Goal: Obtain resource: Obtain resource

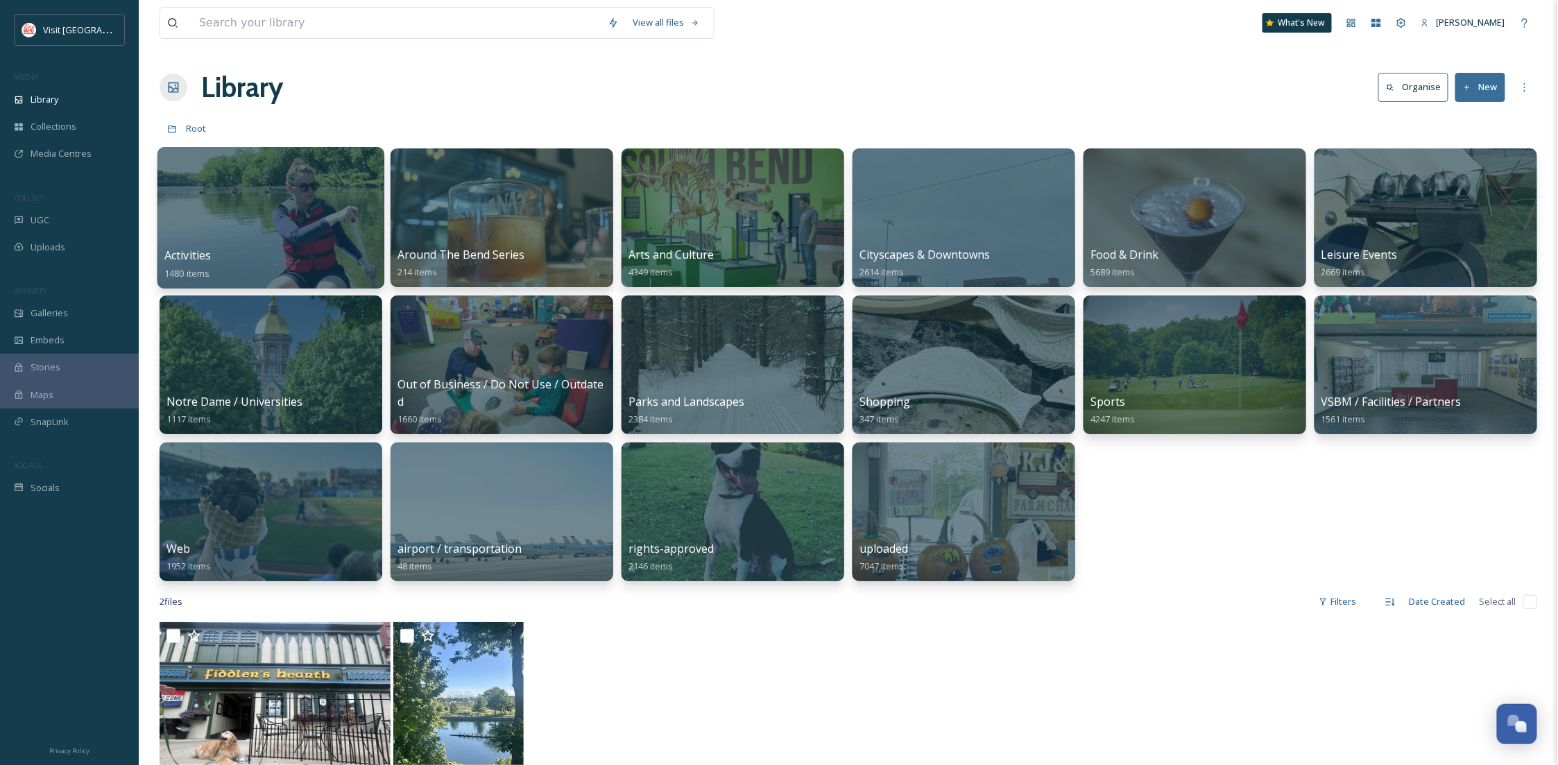
scroll to position [212, 0]
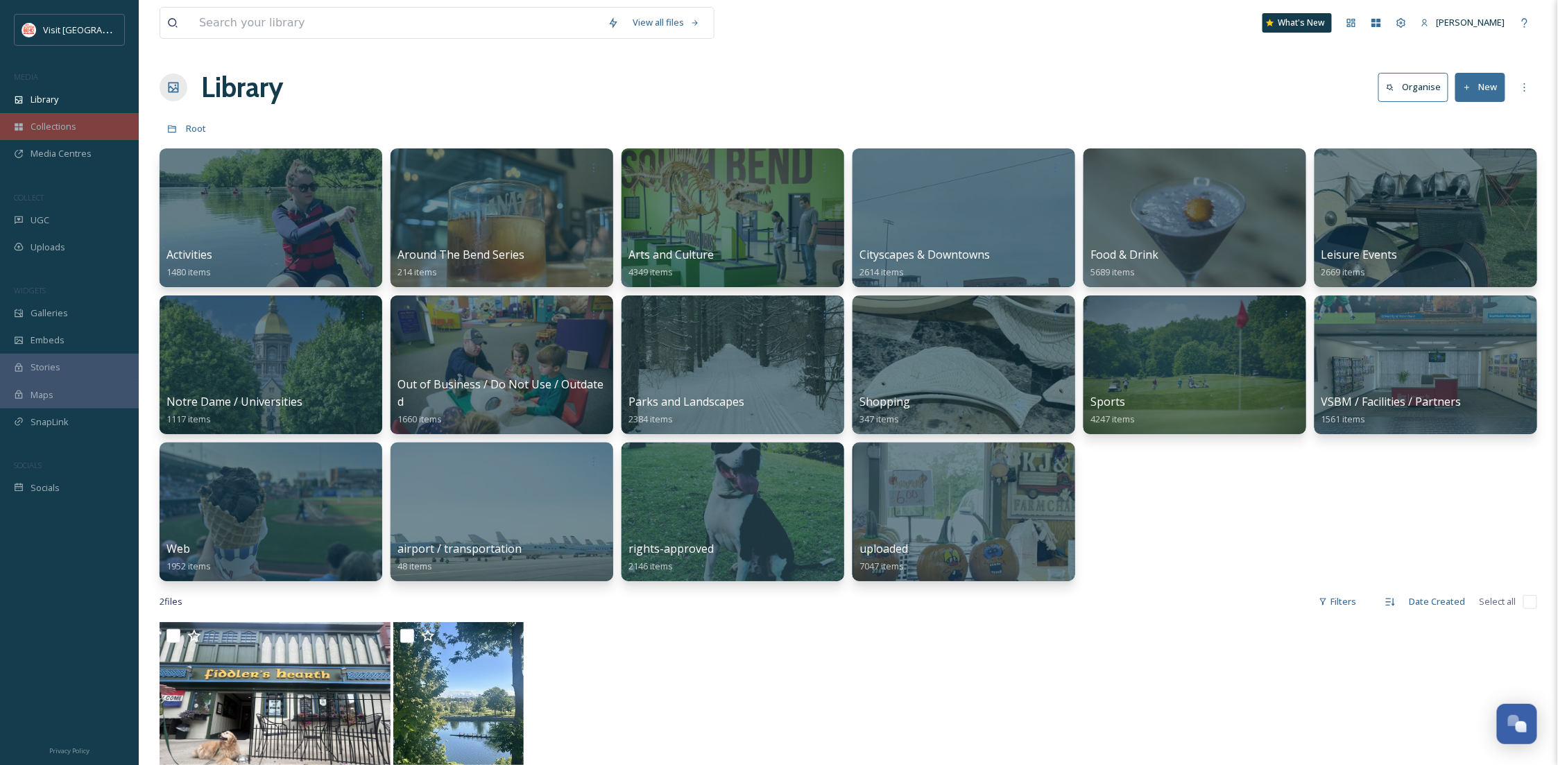
click at [84, 122] on div "Collections" at bounding box center [69, 126] width 139 height 27
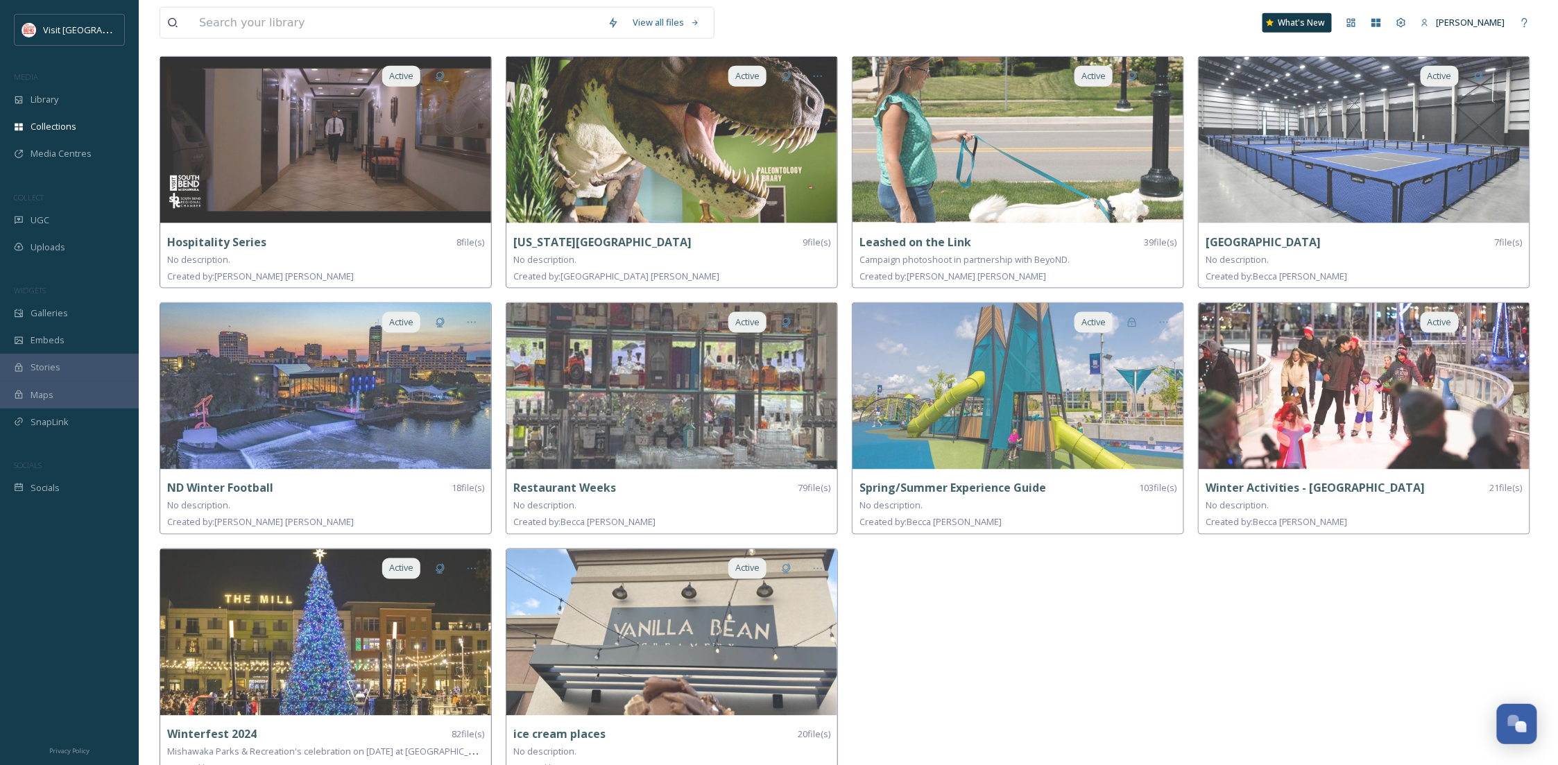
scroll to position [857, 0]
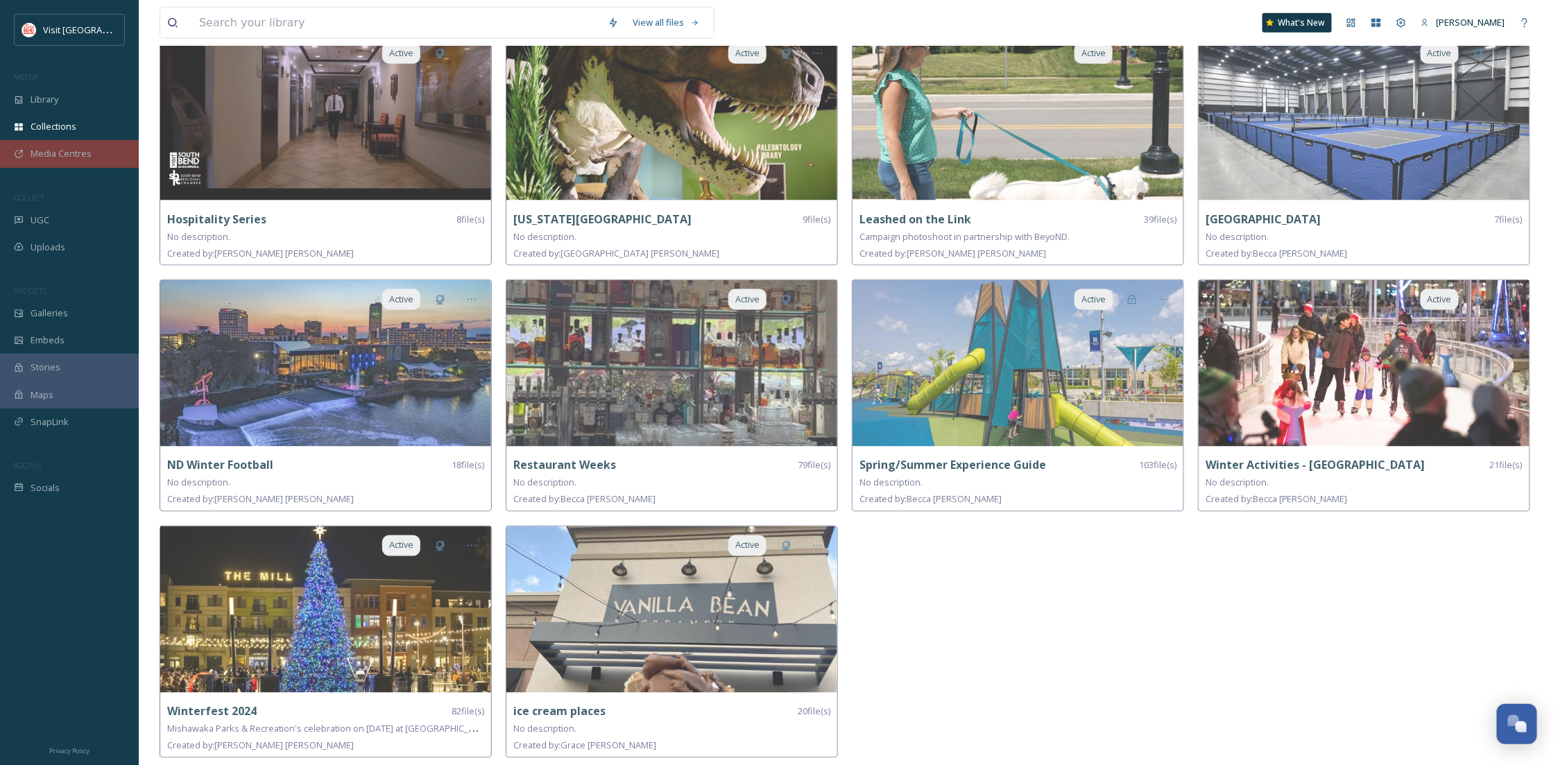
click at [83, 155] on span "Media Centres" at bounding box center [61, 153] width 61 height 13
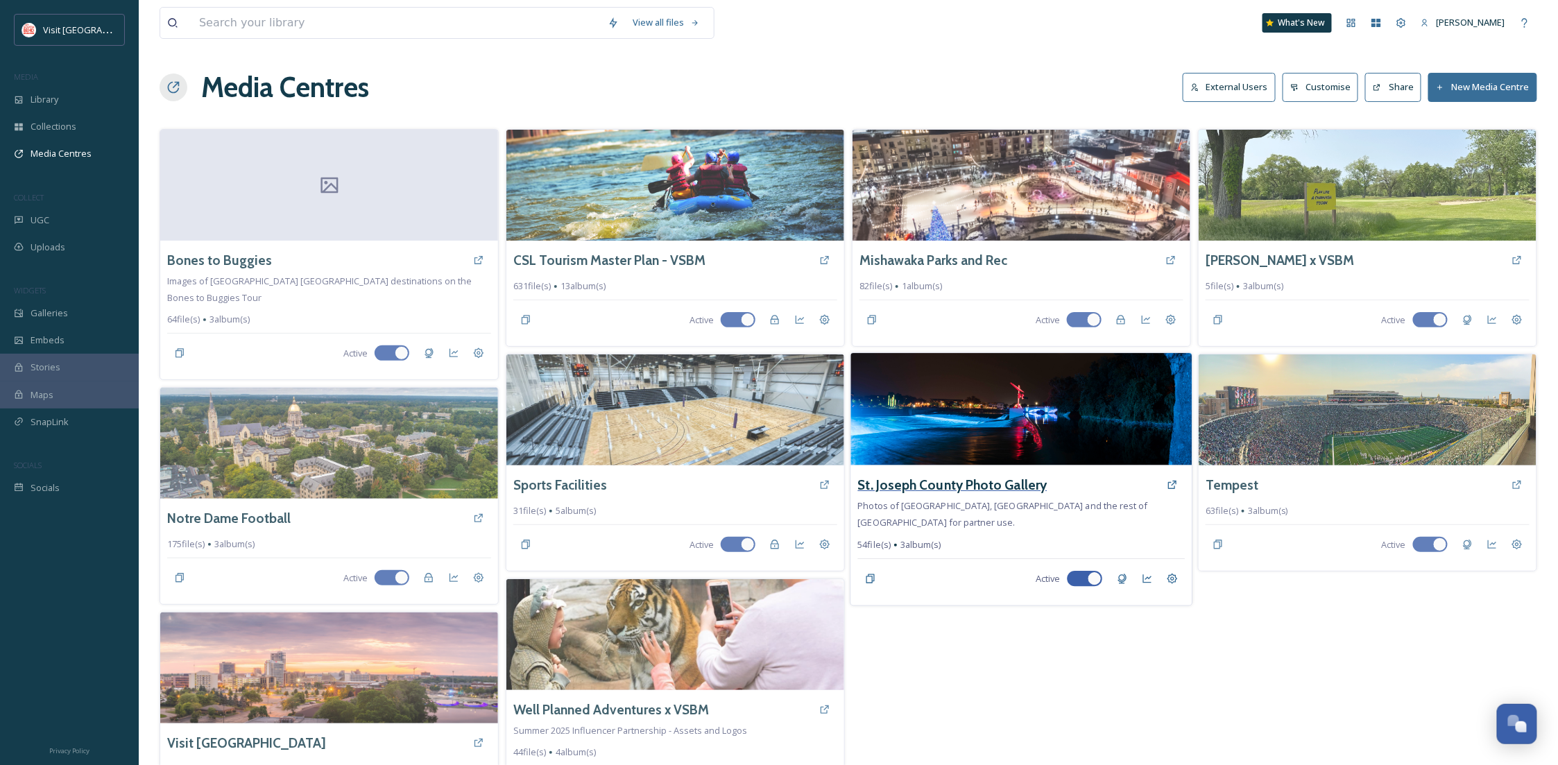
click at [943, 485] on h3 "St. Joseph County Photo Gallery" at bounding box center [952, 485] width 189 height 20
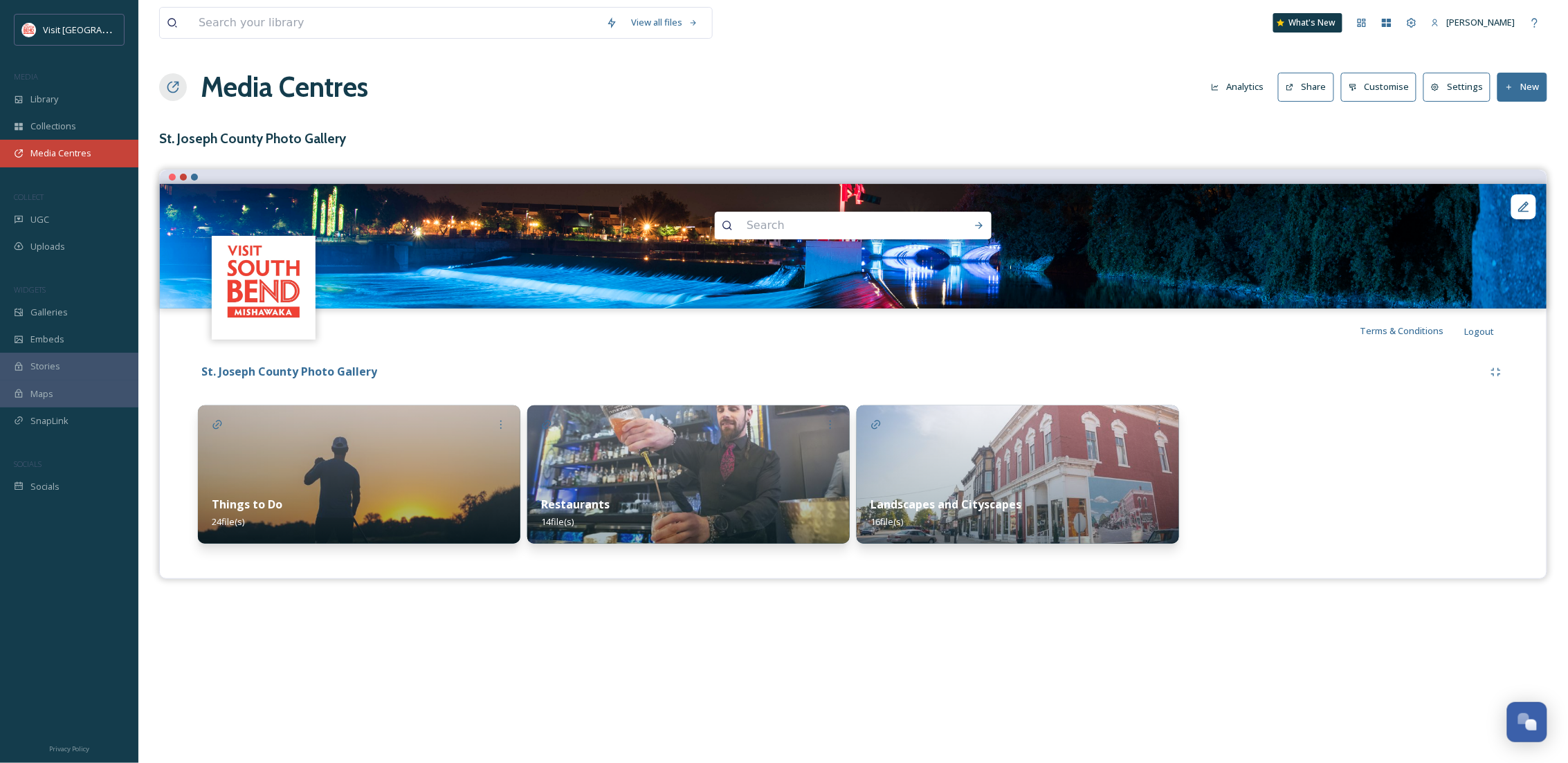
click at [89, 157] on span "Media Centres" at bounding box center [61, 153] width 61 height 13
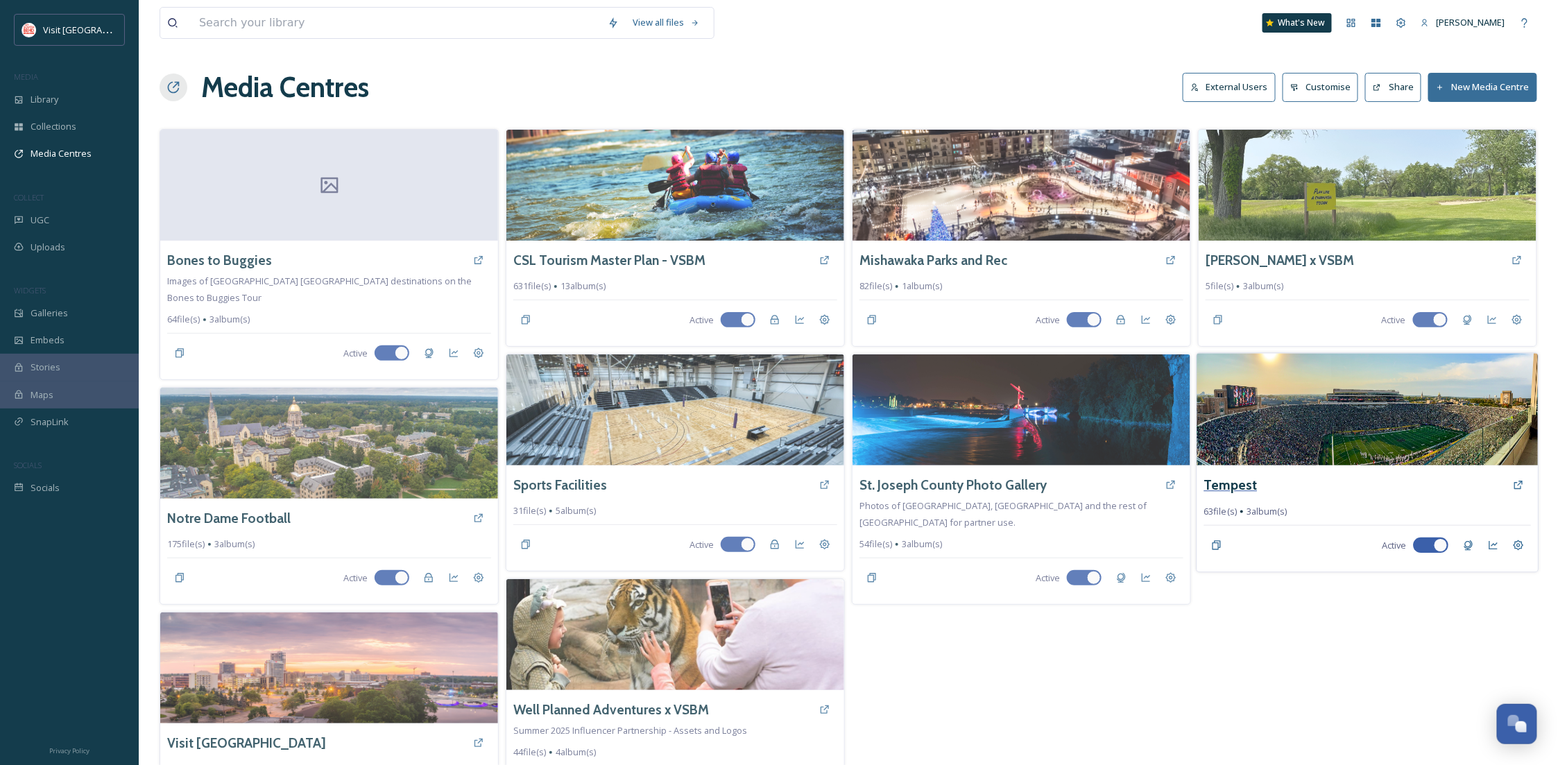
click at [1228, 476] on h3 "Tempest" at bounding box center [1230, 485] width 53 height 20
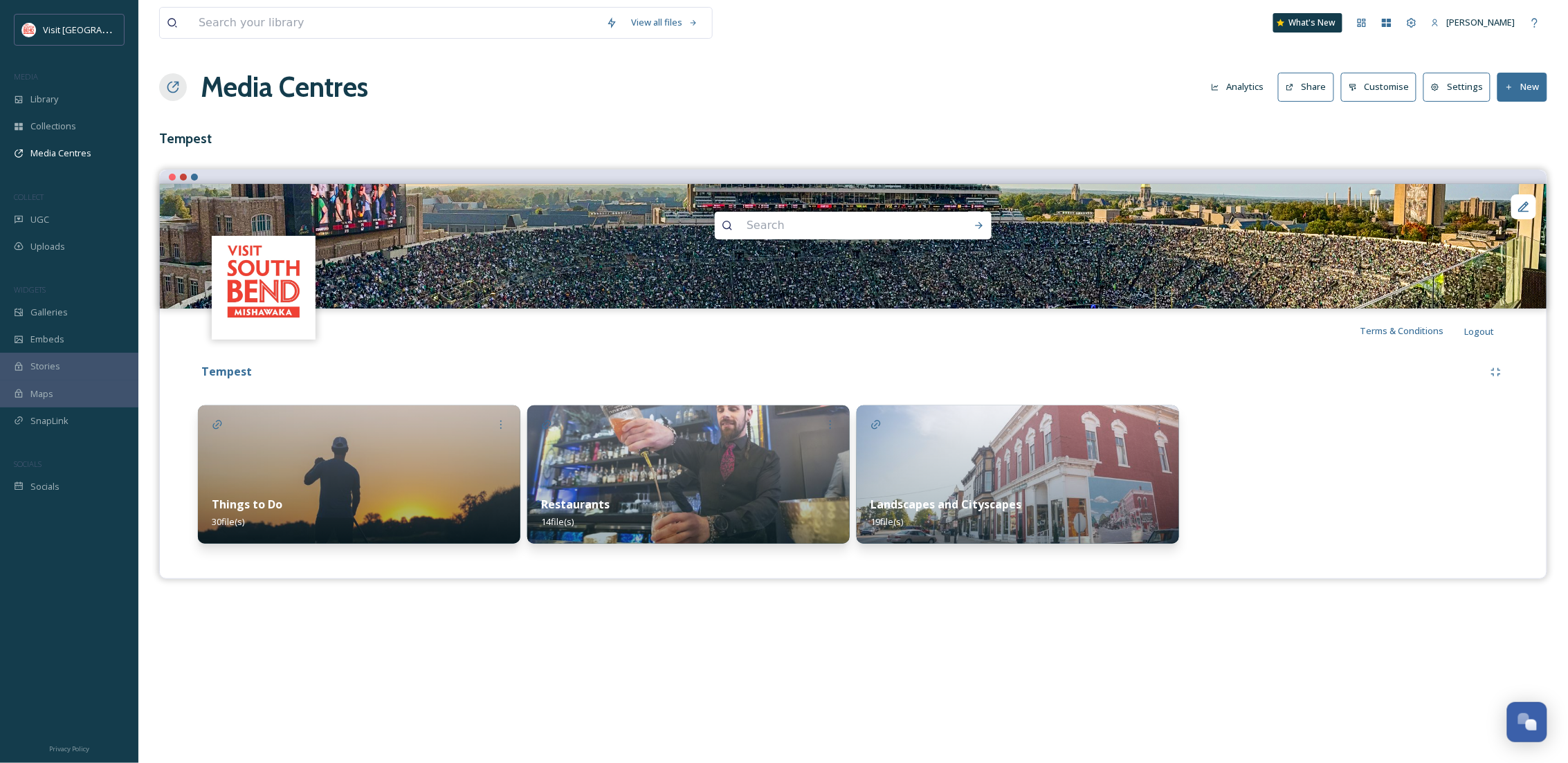
click at [363, 500] on div "Things to Do 30 file(s)" at bounding box center [358, 513] width 322 height 62
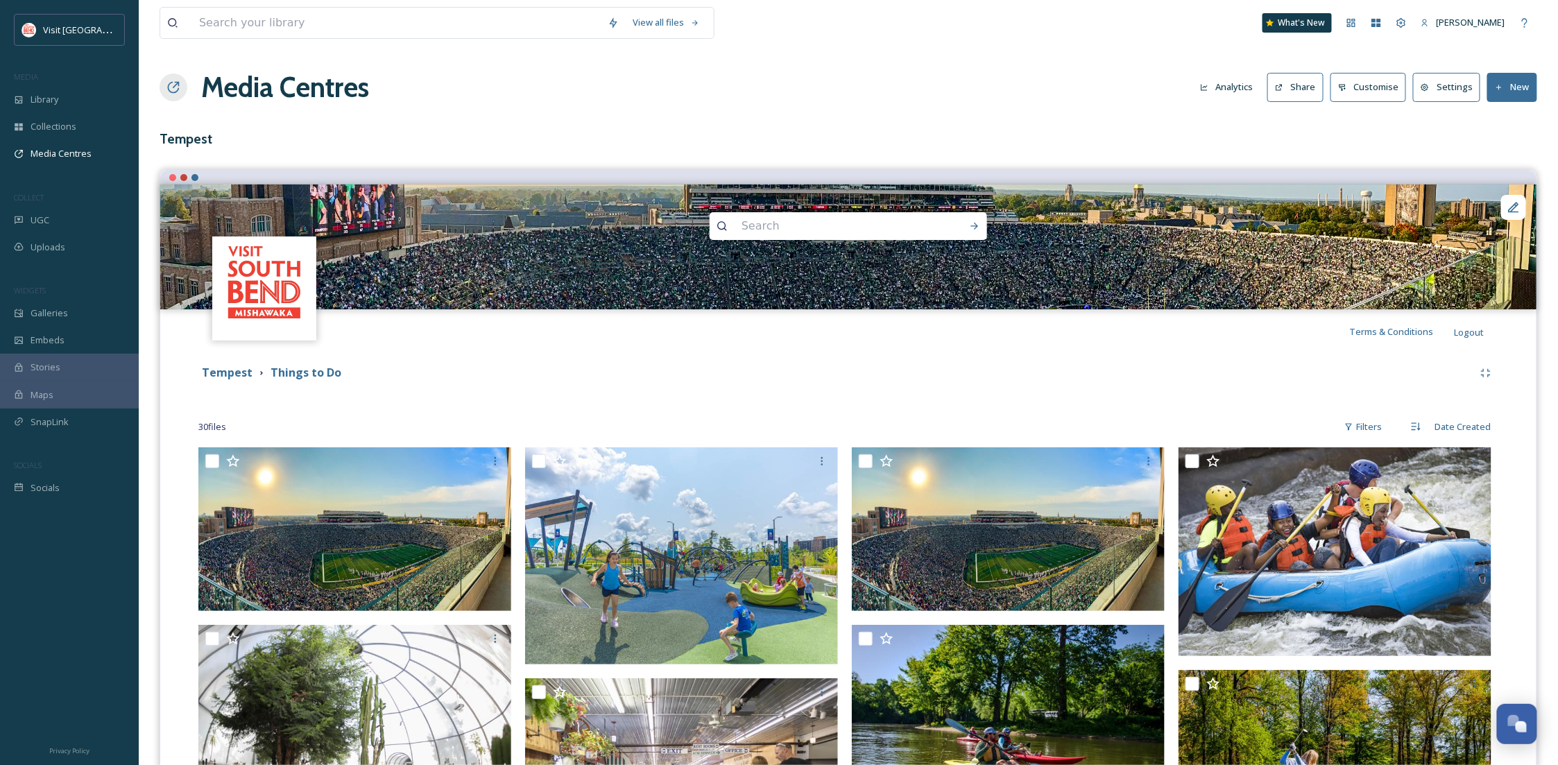
scroll to position [493, 0]
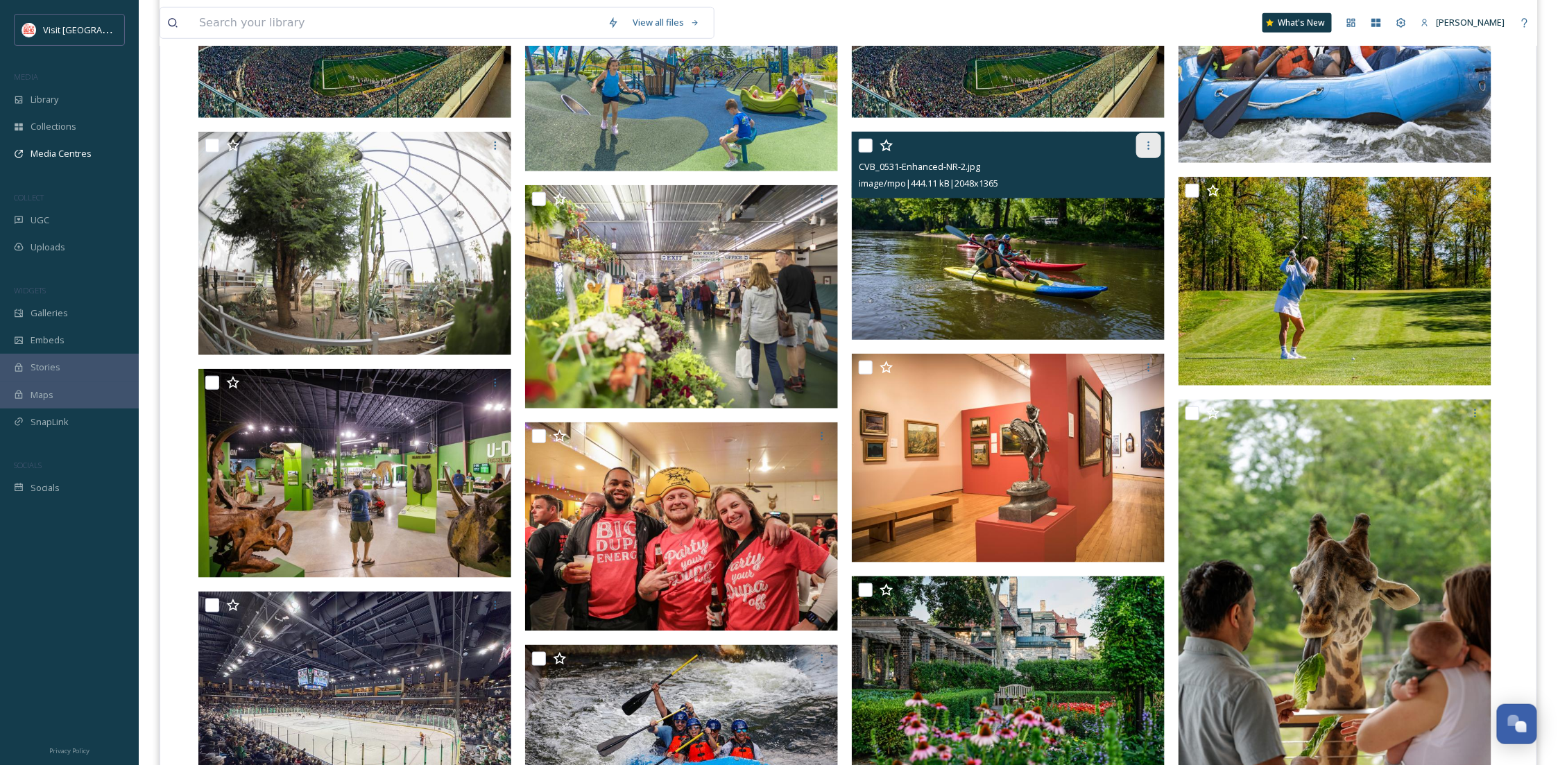
click at [1149, 145] on icon at bounding box center [1148, 145] width 11 height 11
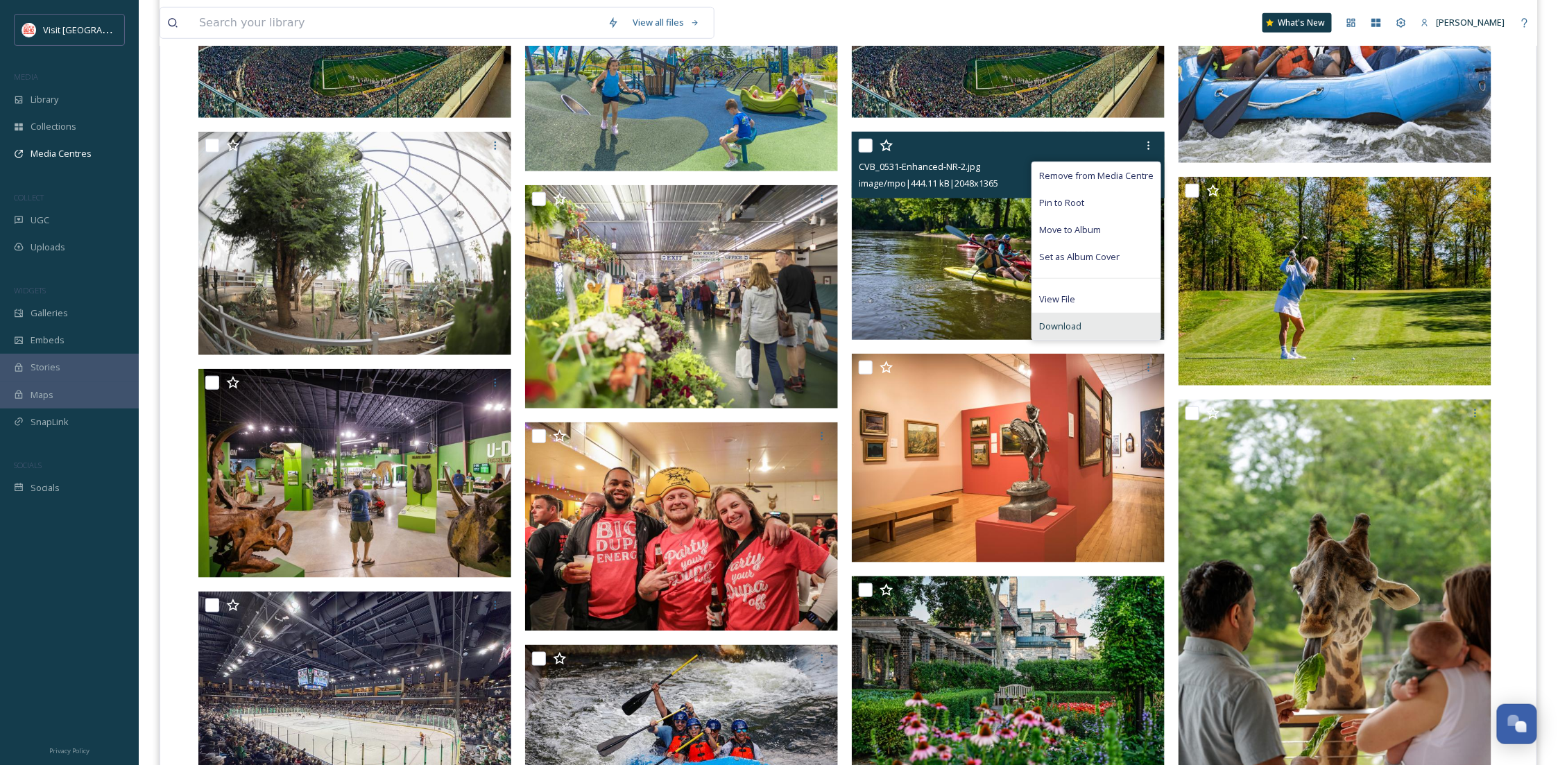
click at [1113, 329] on div "Download" at bounding box center [1096, 326] width 128 height 27
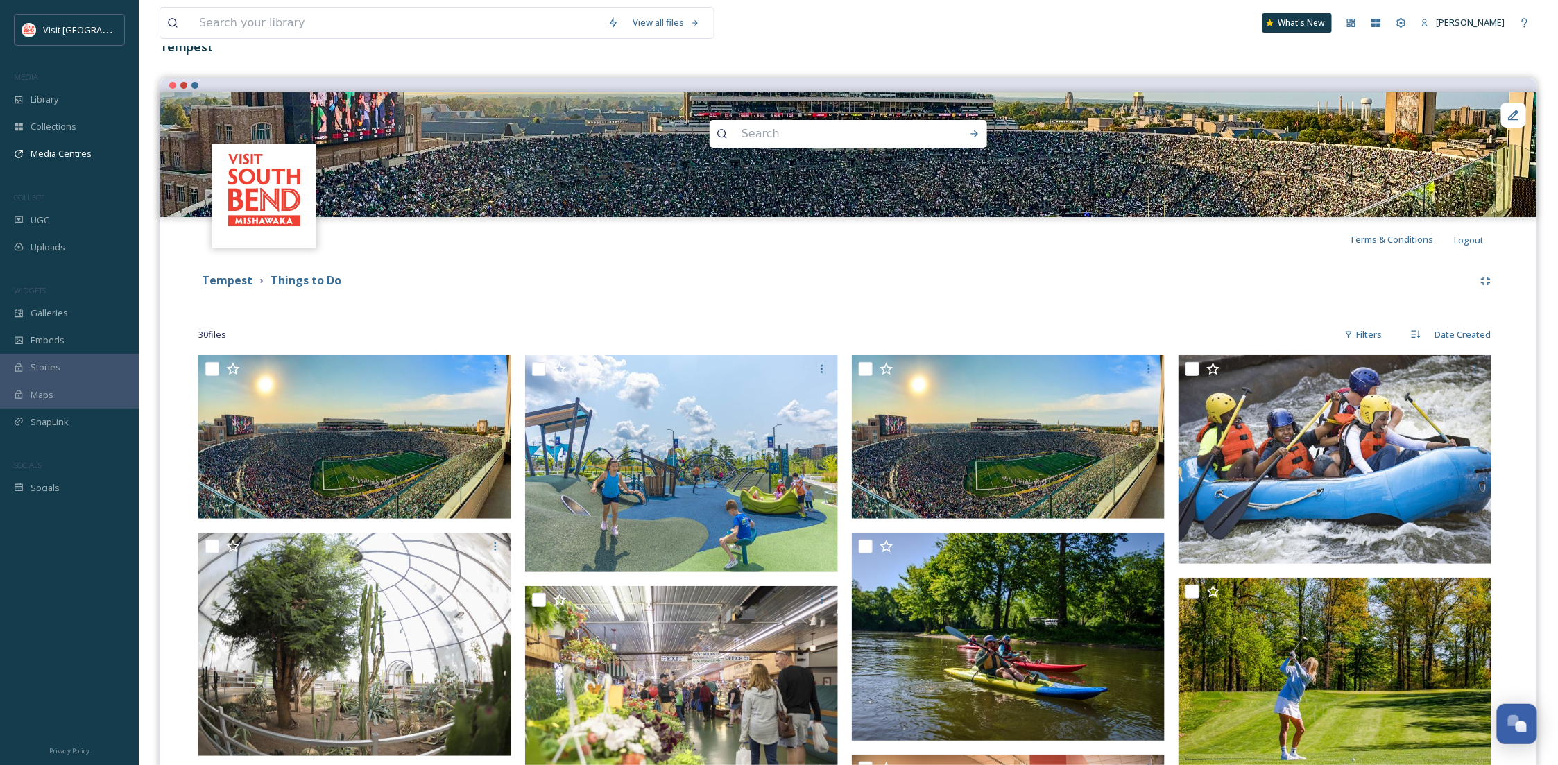
scroll to position [0, 0]
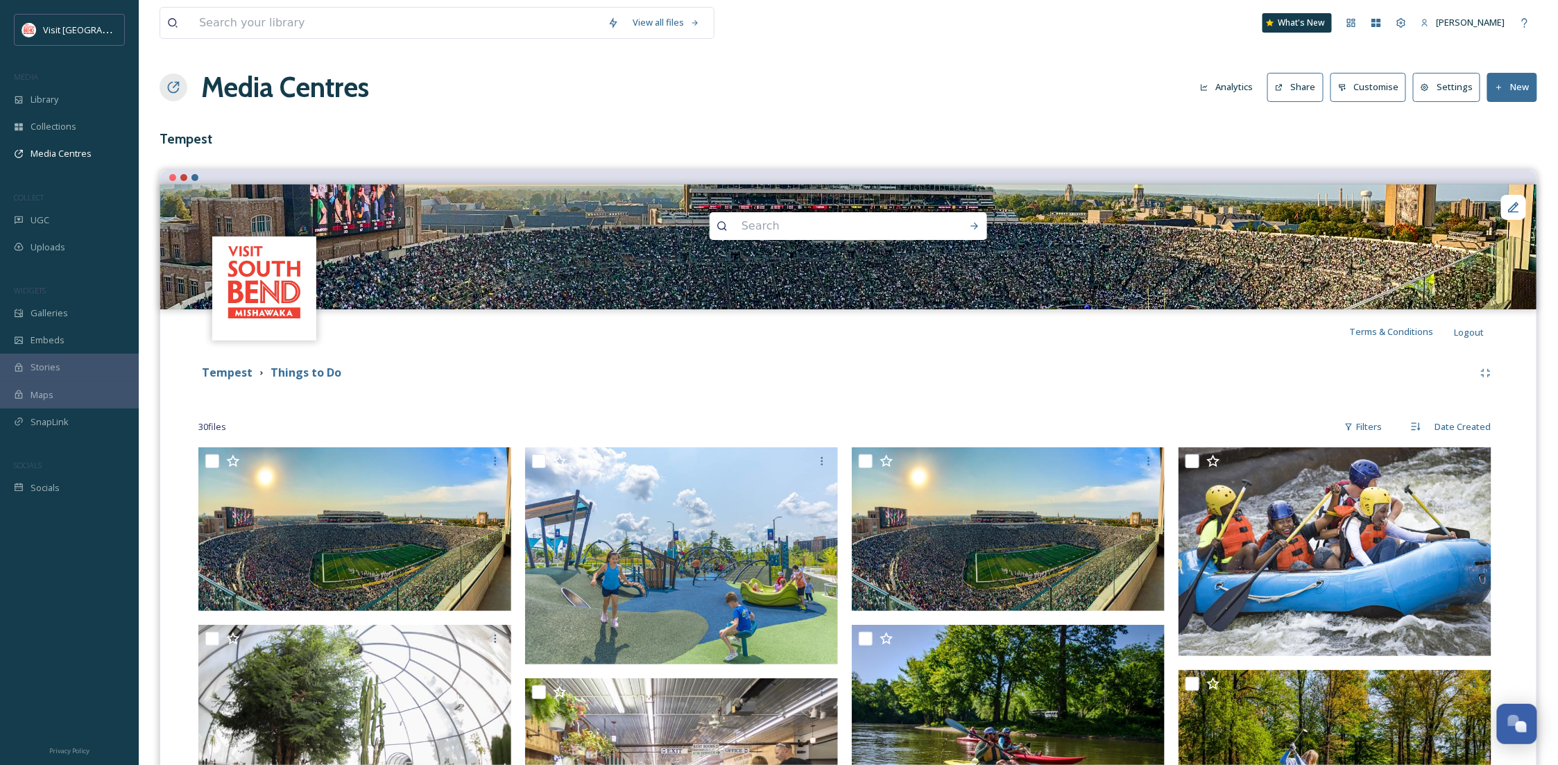
drag, startPoint x: 657, startPoint y: 384, endPoint x: 567, endPoint y: 385, distance: 90.9
click at [657, 384] on div "Tempest Things to Do" at bounding box center [848, 373] width 1300 height 25
click at [246, 375] on strong "Tempest" at bounding box center [227, 372] width 51 height 15
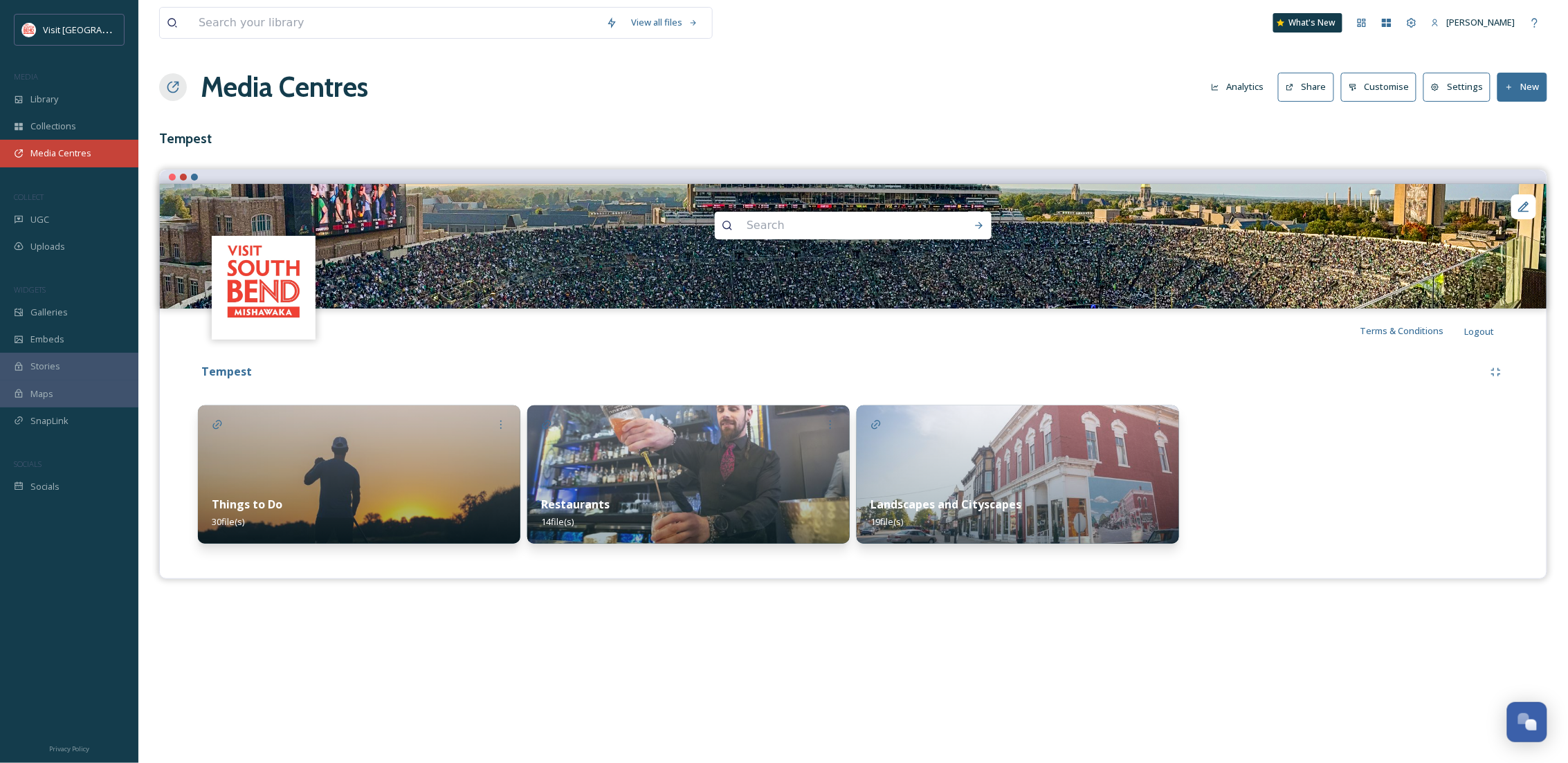
click at [76, 153] on span "Media Centres" at bounding box center [61, 153] width 61 height 13
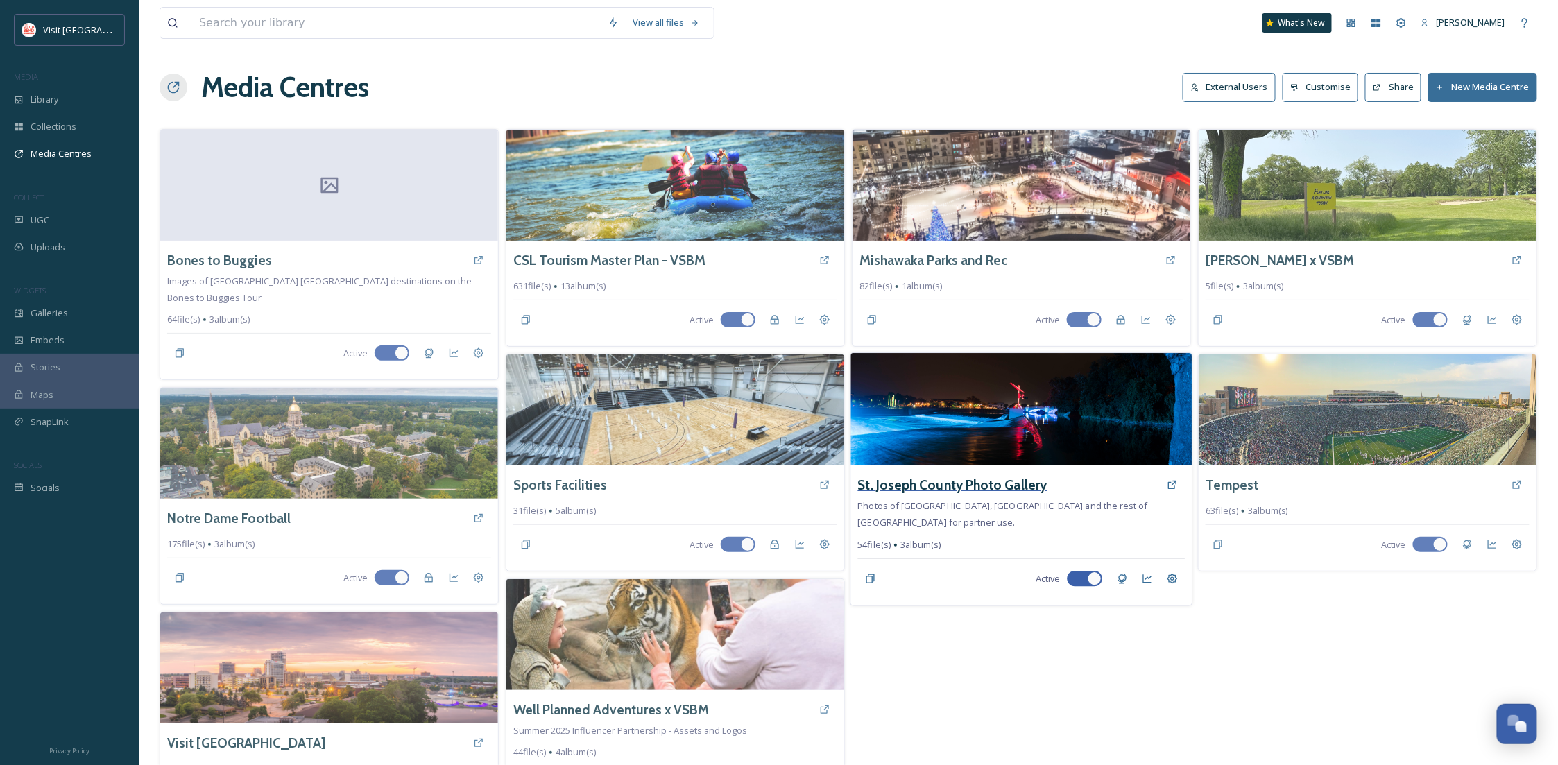
click at [1006, 483] on h3 "St. Joseph County Photo Gallery" at bounding box center [952, 485] width 189 height 20
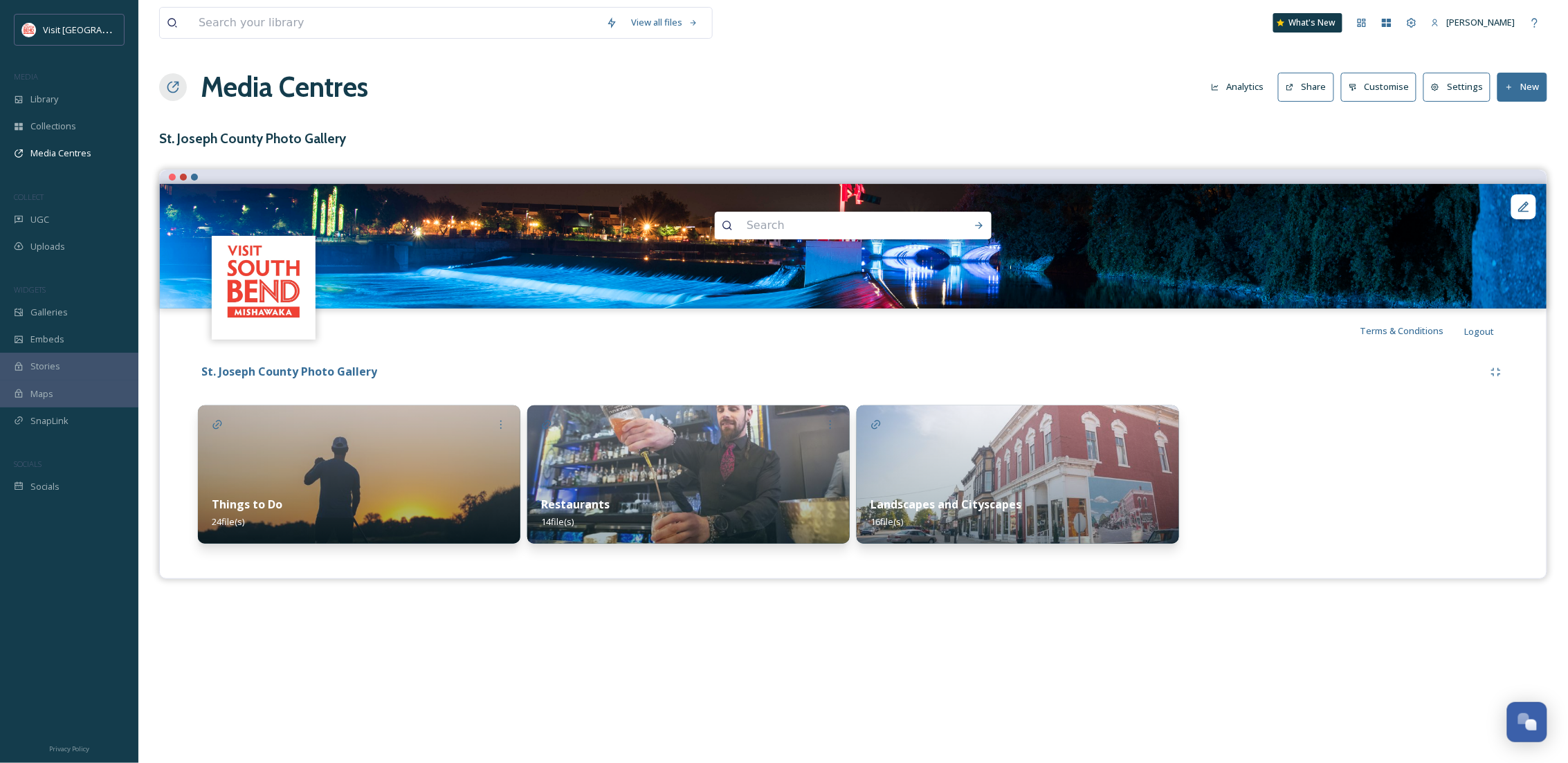
click at [1303, 89] on button "Share" at bounding box center [1306, 87] width 56 height 28
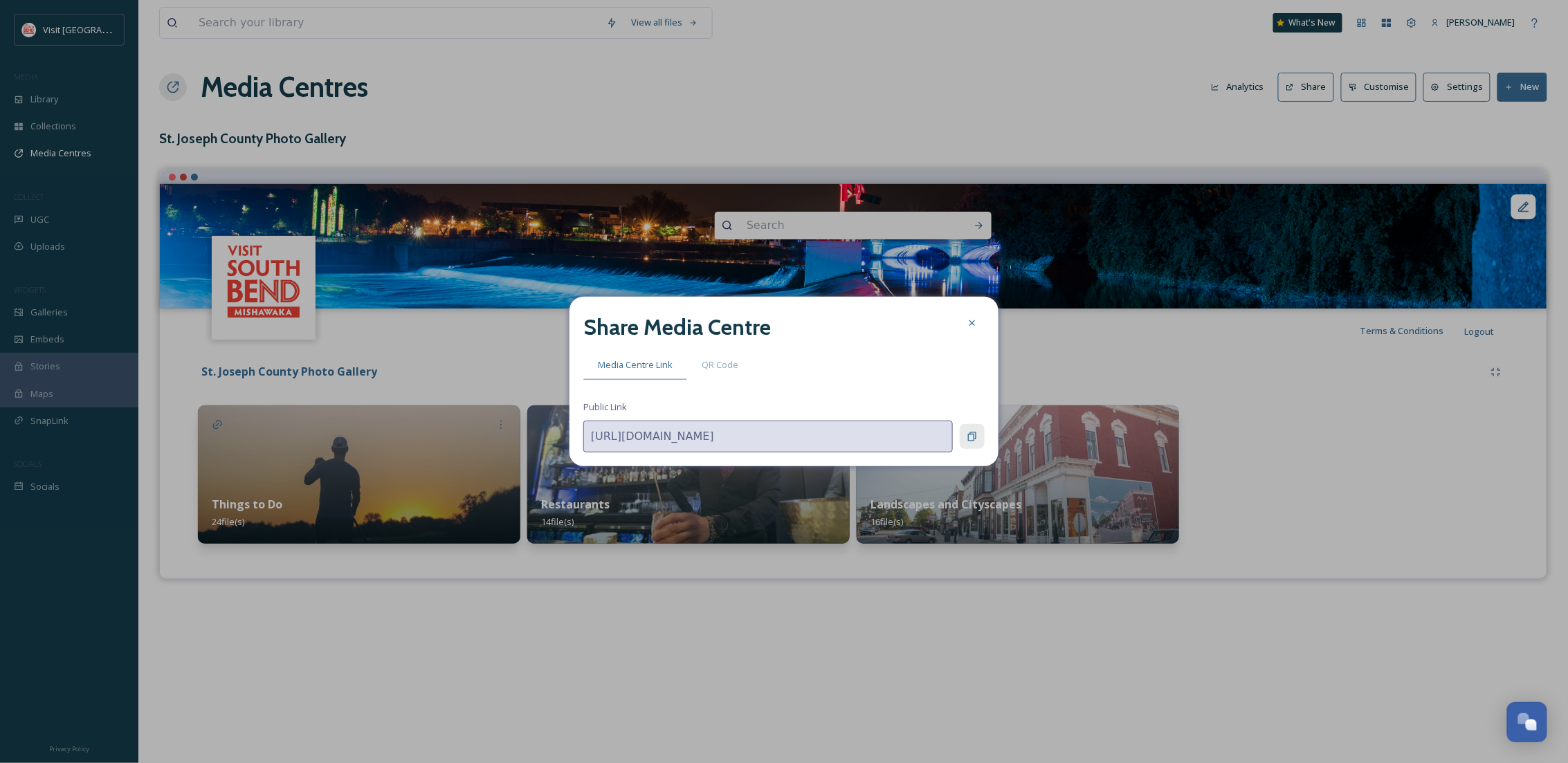
click at [976, 439] on icon at bounding box center [972, 436] width 11 height 11
click at [966, 326] on div at bounding box center [972, 322] width 25 height 25
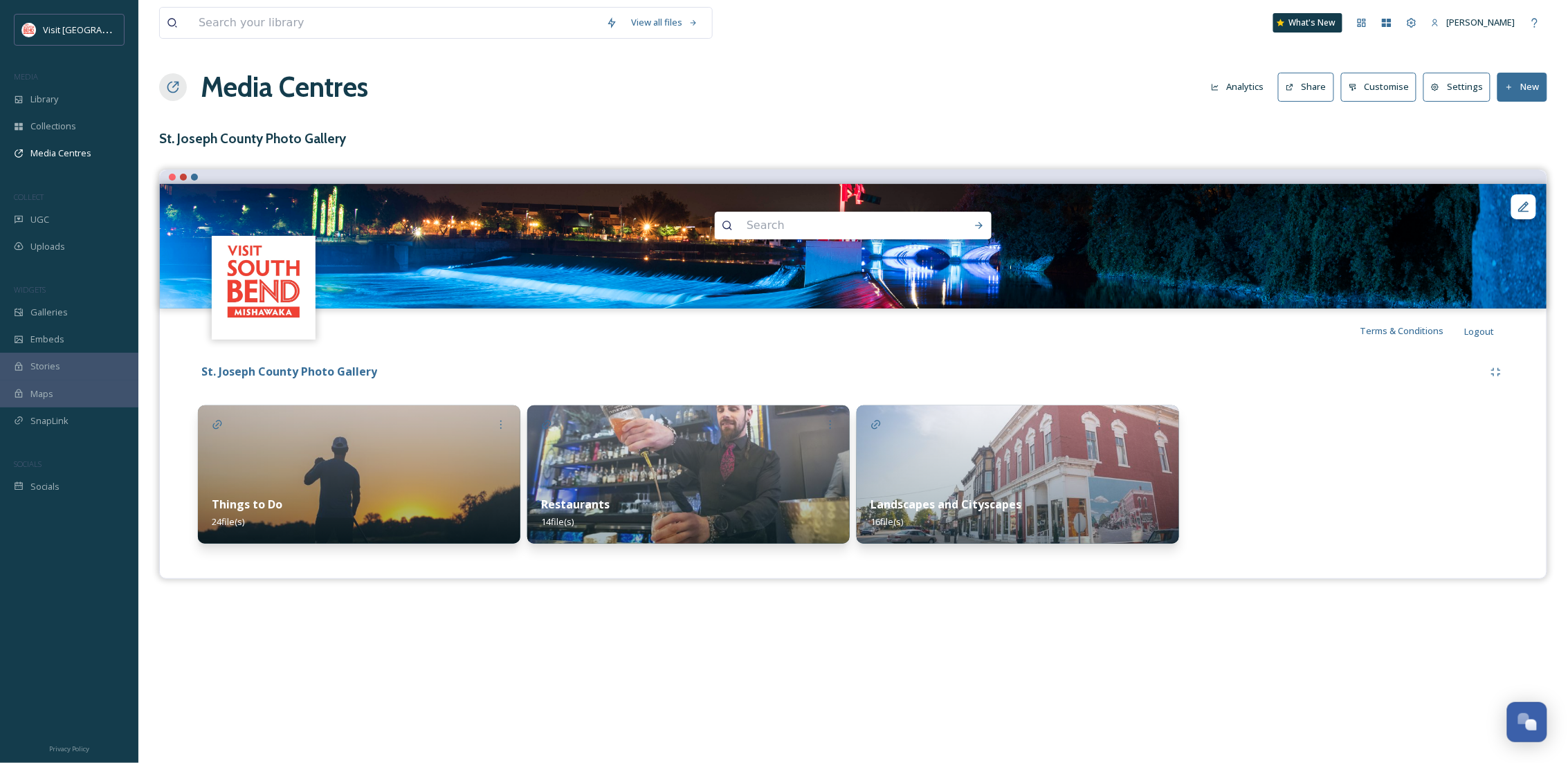
click at [373, 498] on div "Things to Do 24 file(s)" at bounding box center [358, 513] width 322 height 62
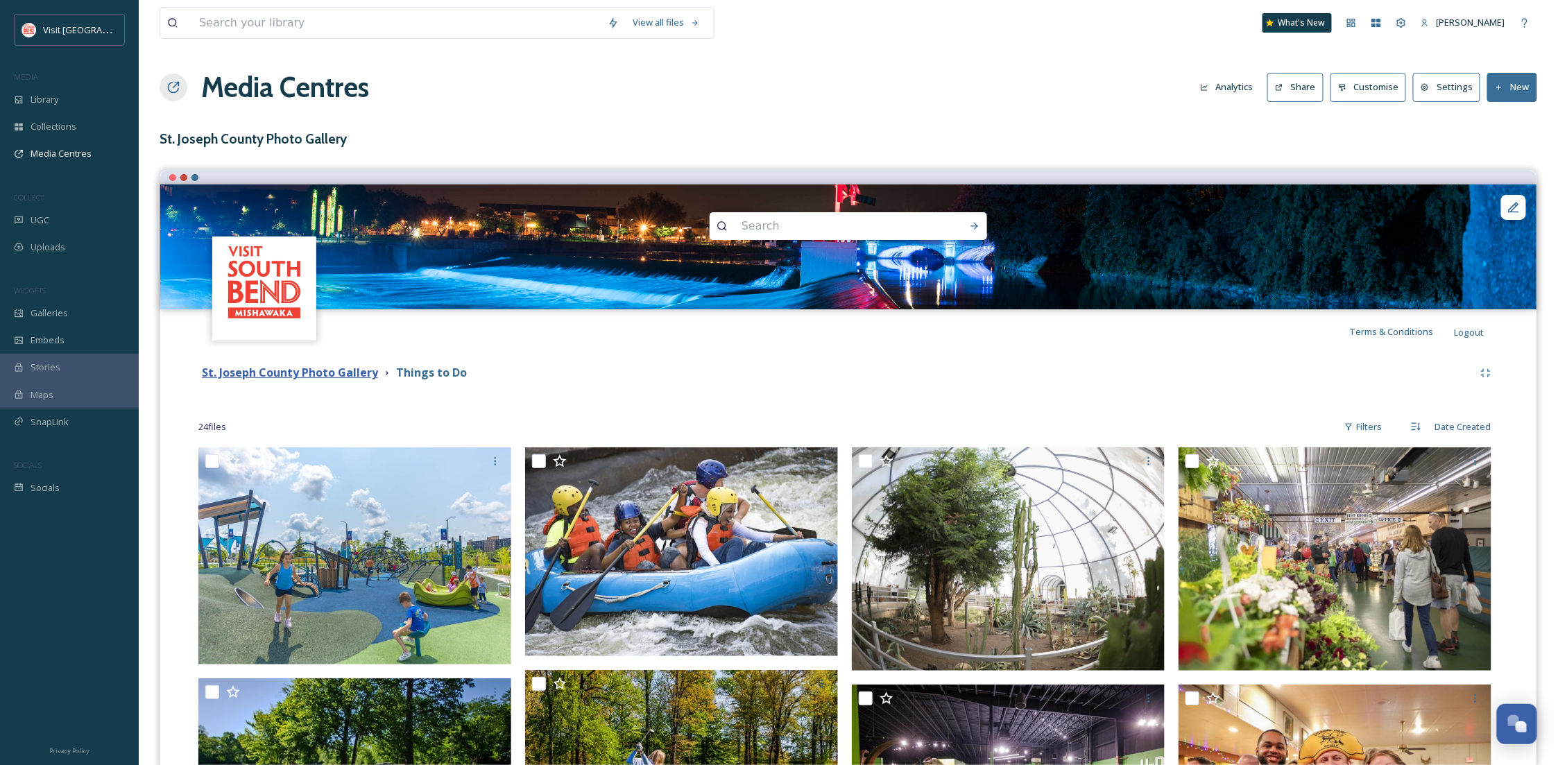
click at [285, 370] on strong "St. Joseph County Photo Gallery" at bounding box center [290, 372] width 176 height 15
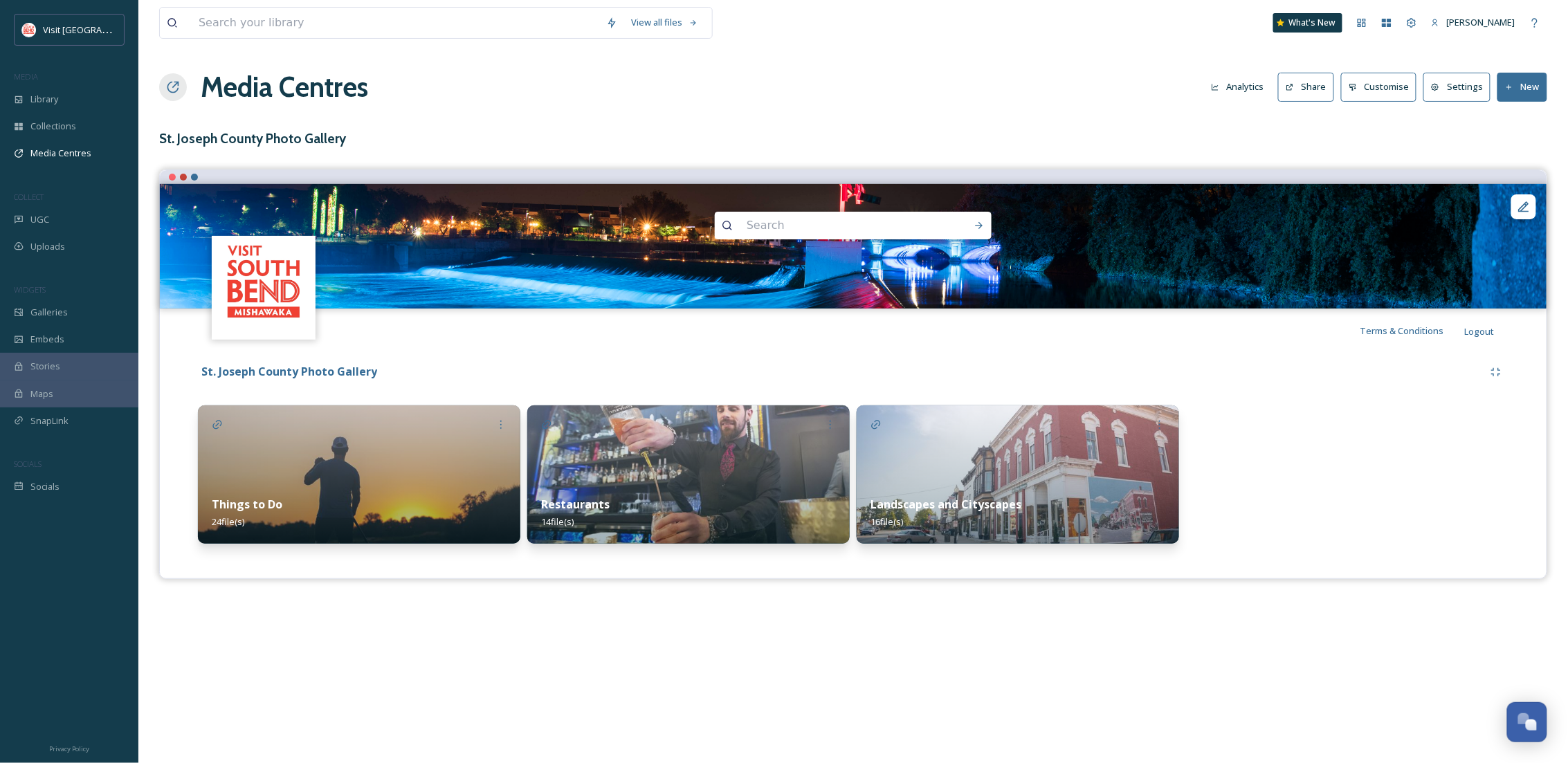
click at [675, 462] on img at bounding box center [687, 474] width 322 height 139
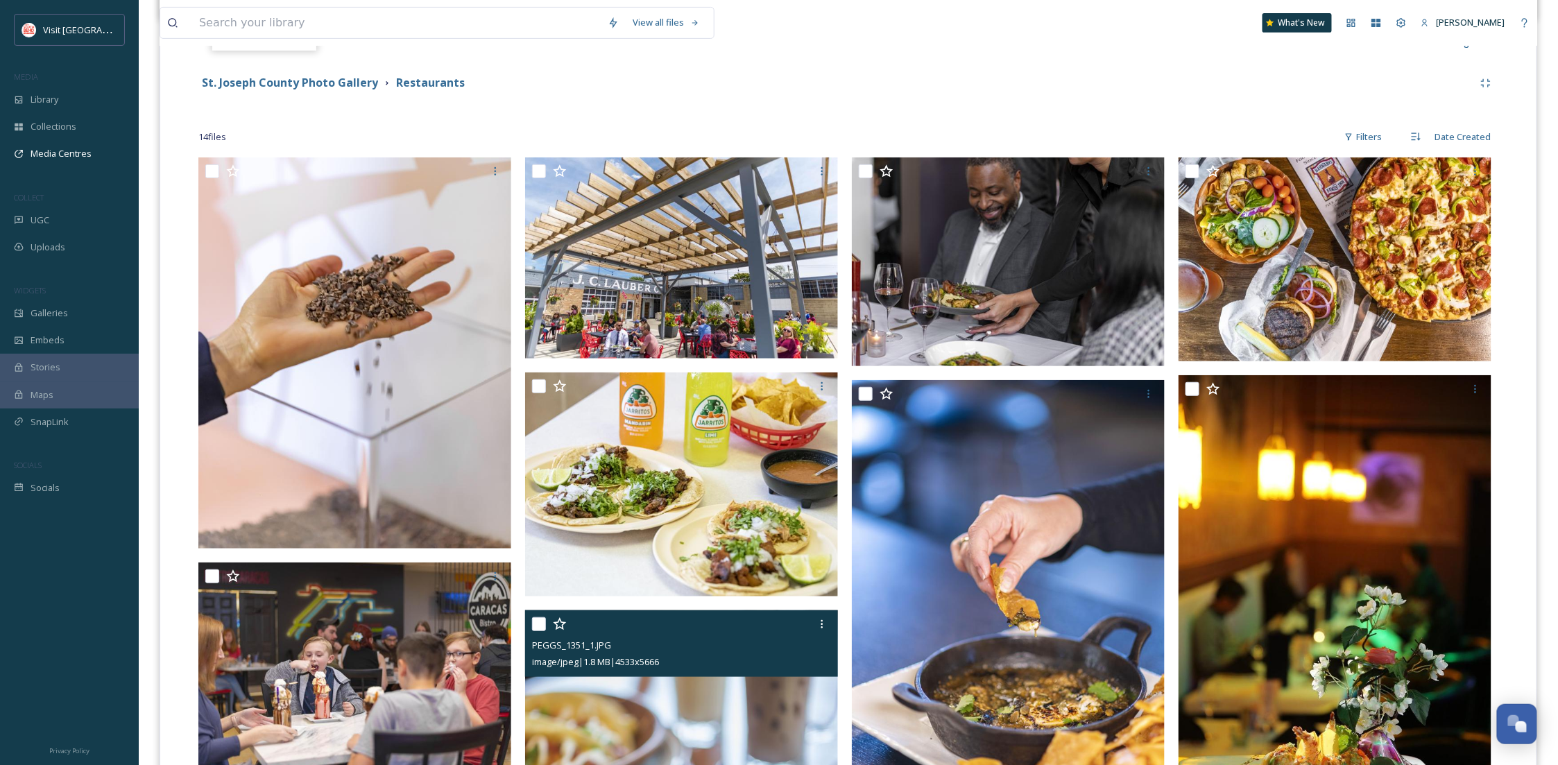
scroll to position [205, 0]
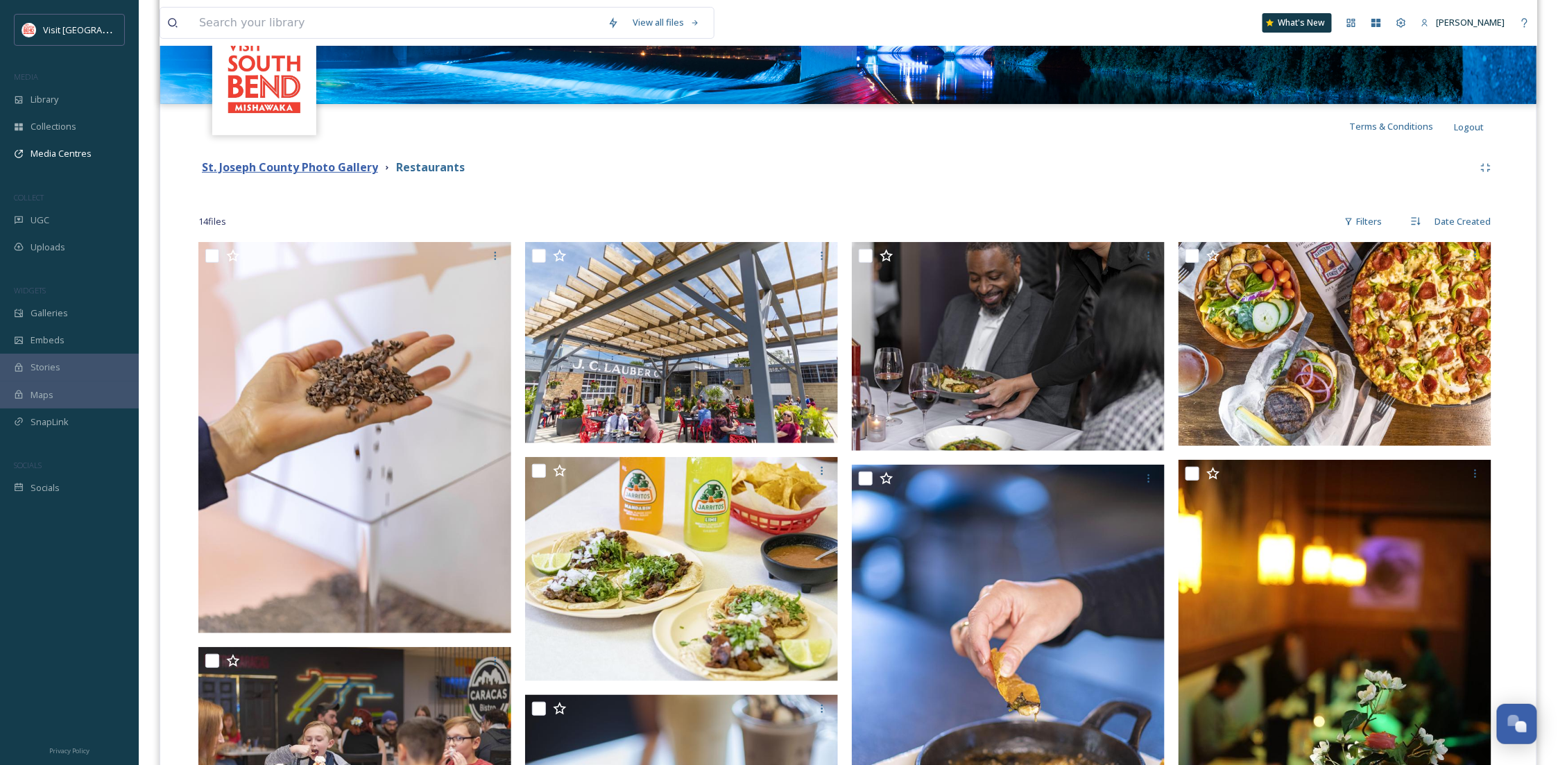
click at [313, 171] on strong "St. Joseph County Photo Gallery" at bounding box center [290, 167] width 176 height 15
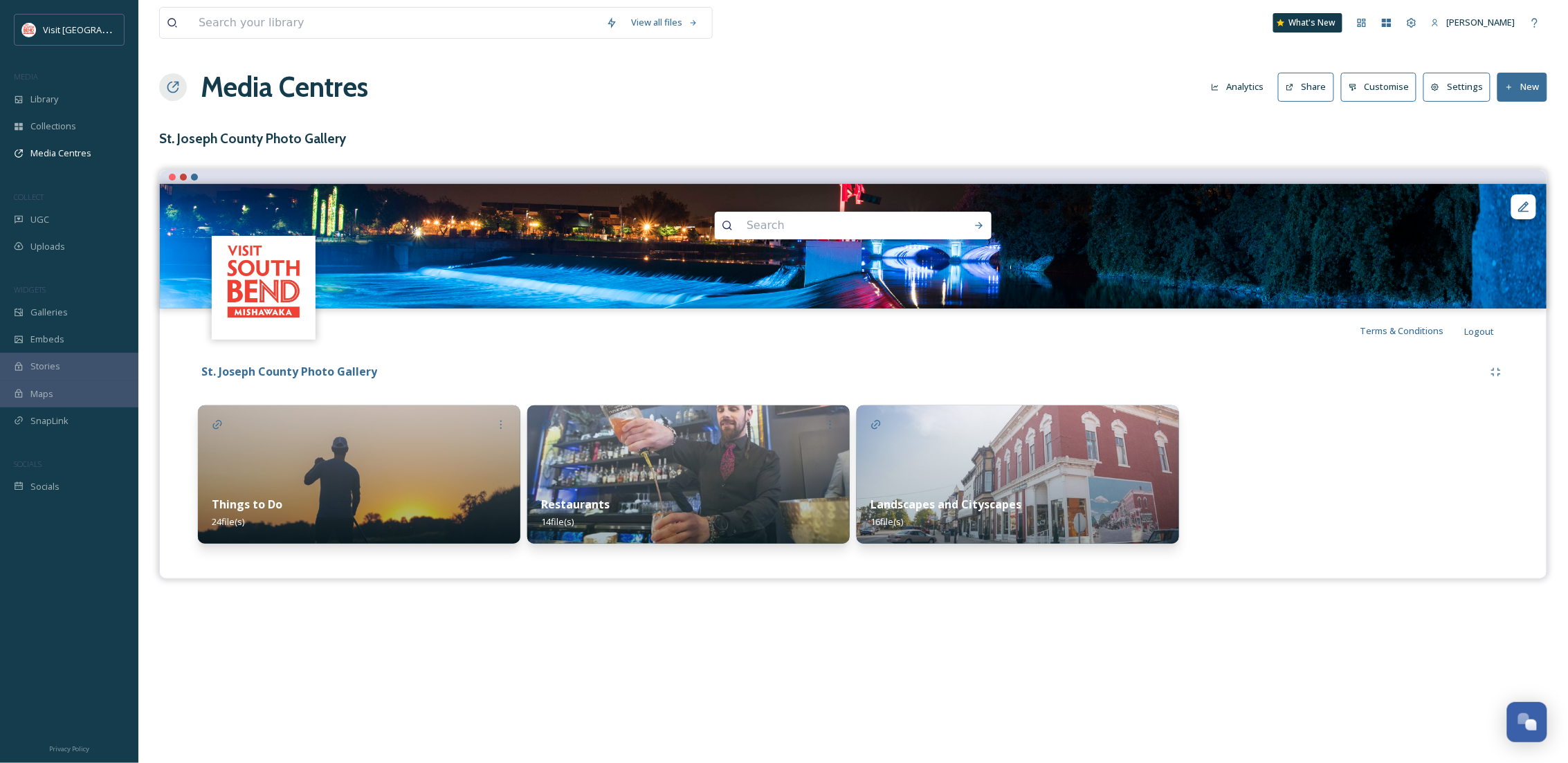
click at [1069, 463] on img at bounding box center [1017, 474] width 322 height 139
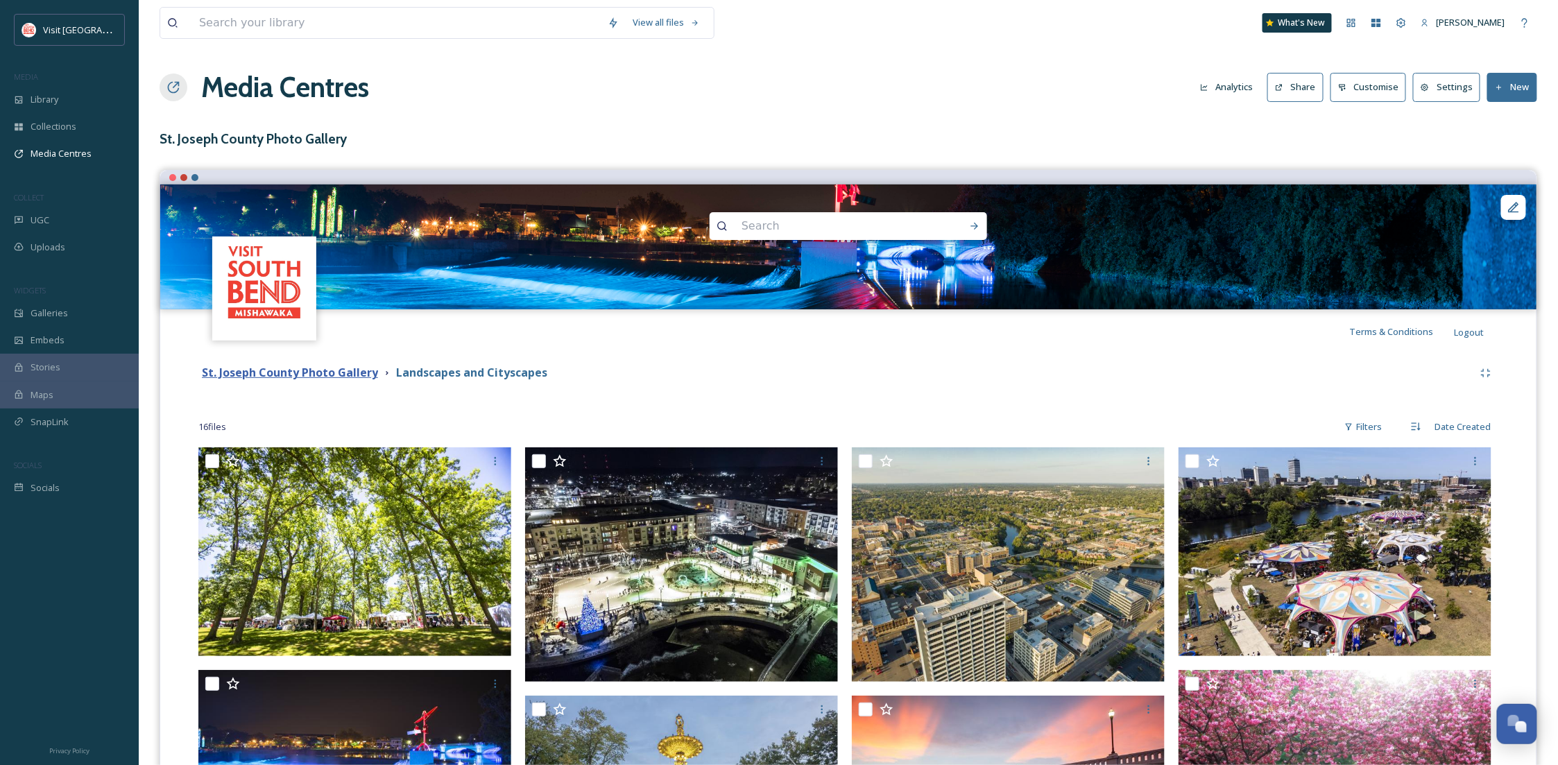
click at [273, 372] on strong "St. Joseph County Photo Gallery" at bounding box center [290, 372] width 176 height 15
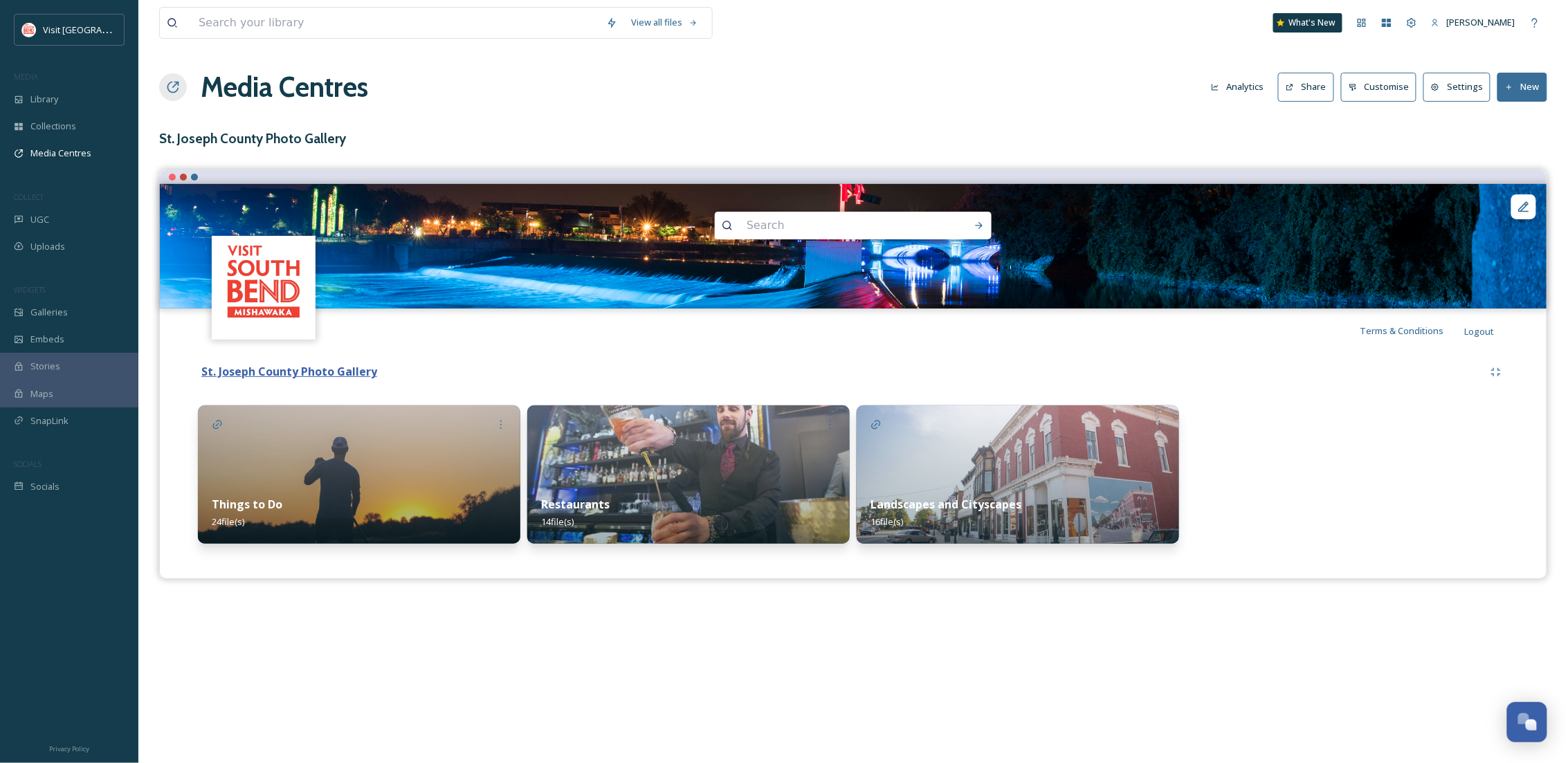
click at [272, 371] on strong "St. Joseph County Photo Gallery" at bounding box center [289, 371] width 176 height 15
click at [70, 149] on span "Media Centres" at bounding box center [61, 153] width 61 height 13
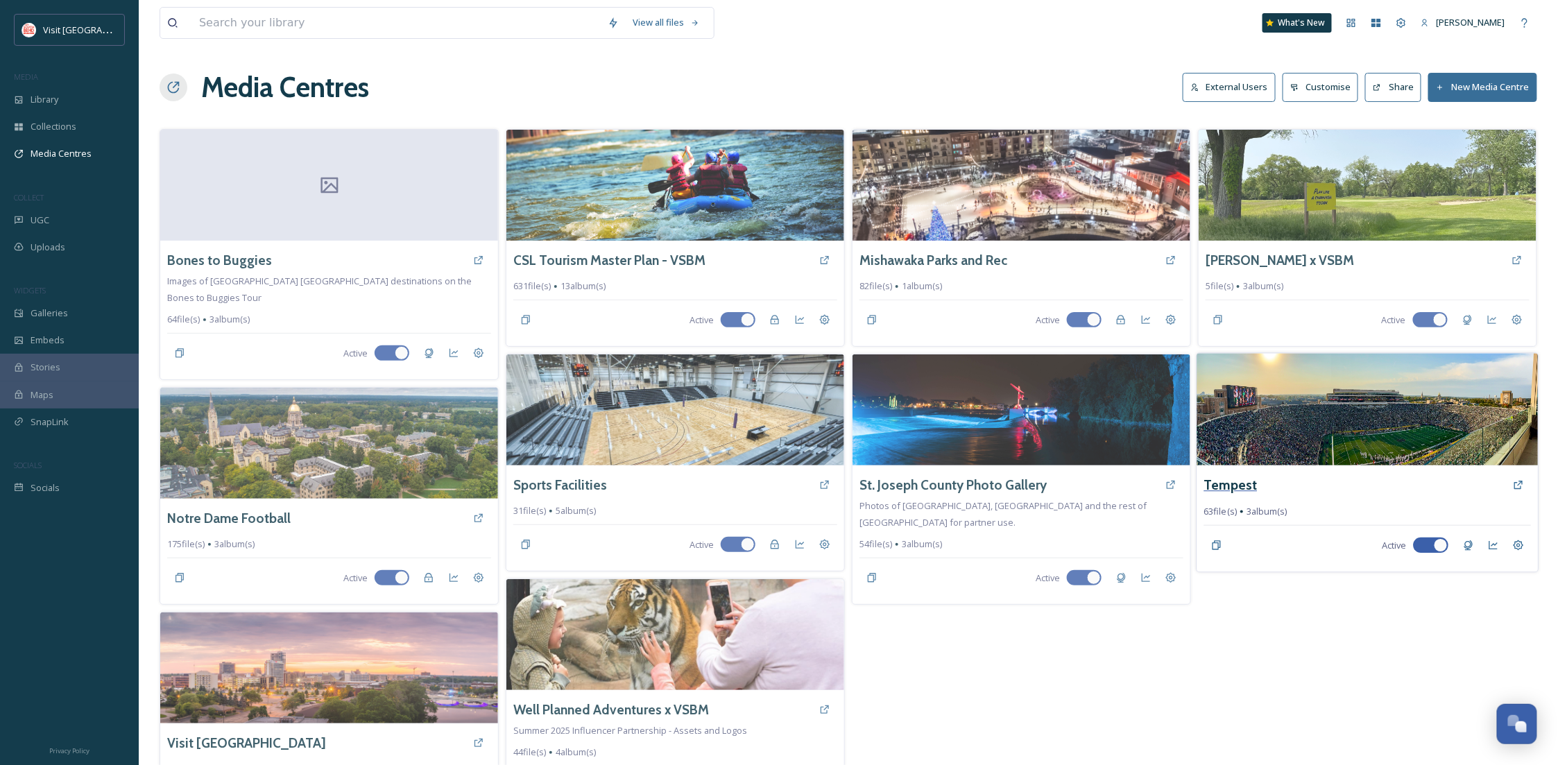
click at [1212, 486] on h3 "Tempest" at bounding box center [1230, 485] width 53 height 20
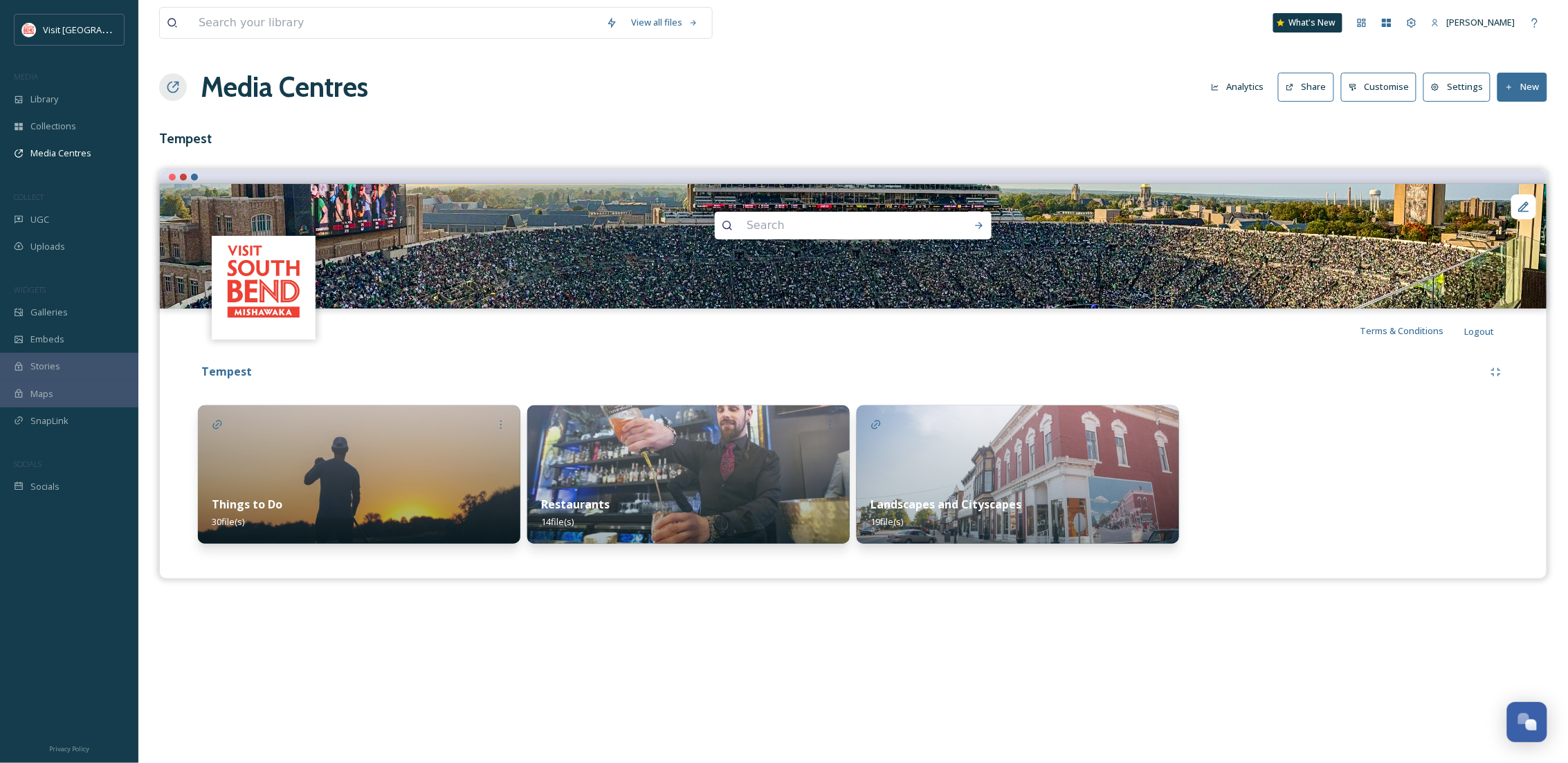
click at [392, 500] on div "Things to Do 30 file(s)" at bounding box center [358, 513] width 322 height 62
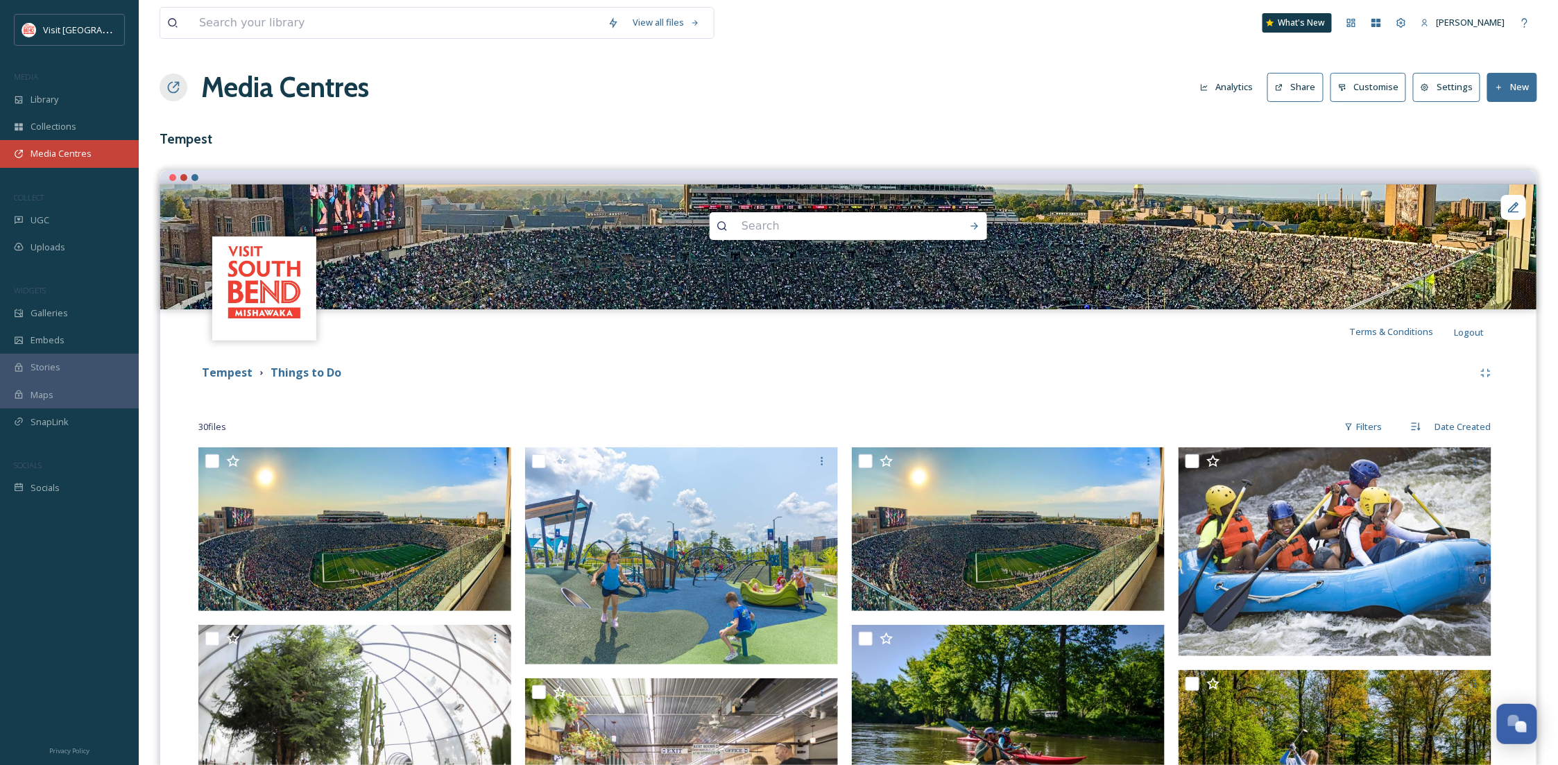
click at [56, 162] on div "Media Centres" at bounding box center [69, 153] width 139 height 27
